Goal: Task Accomplishment & Management: Use online tool/utility

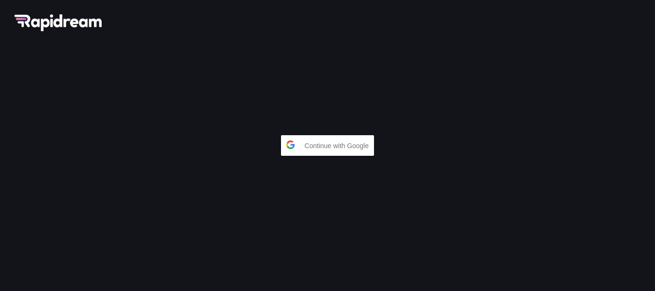
click at [76, 26] on div "Continue with Google" at bounding box center [327, 145] width 655 height 291
click at [77, 24] on div "Continue with Google" at bounding box center [327, 145] width 655 height 291
click at [316, 141] on span "Continue with Google" at bounding box center [339, 145] width 69 height 17
click at [338, 137] on span "Continue with Google" at bounding box center [339, 145] width 69 height 17
click at [351, 139] on span "Continue with Google" at bounding box center [339, 145] width 69 height 17
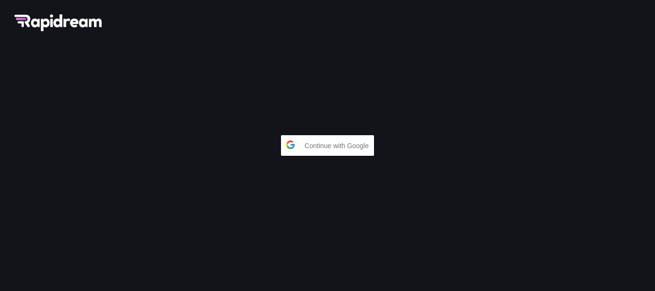
click at [96, 24] on div "Continue with Google" at bounding box center [327, 145] width 655 height 291
click at [348, 142] on span "Continue with Google" at bounding box center [339, 145] width 69 height 17
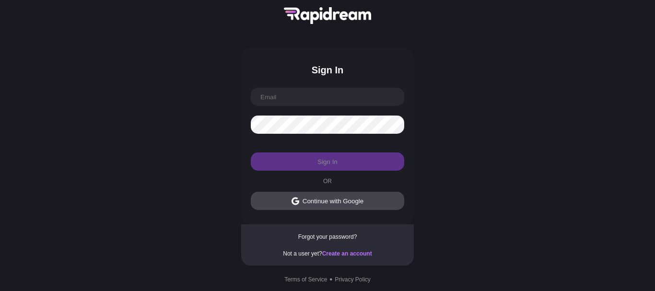
click at [334, 12] on img at bounding box center [327, 15] width 87 height 17
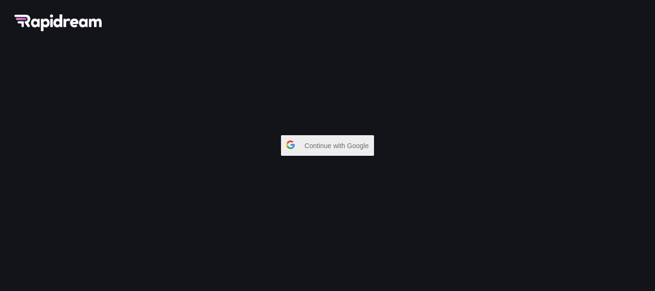
click at [337, 137] on span "Continue with Google" at bounding box center [339, 145] width 69 height 17
click at [316, 148] on span "Continue with Google" at bounding box center [339, 145] width 69 height 17
click at [360, 144] on span "Continue with Google" at bounding box center [339, 145] width 69 height 17
click at [311, 134] on div "Continue with Google" at bounding box center [327, 145] width 655 height 291
click at [324, 137] on span "Continue with Google" at bounding box center [339, 145] width 69 height 17
